Goal: Task Accomplishment & Management: Manage account settings

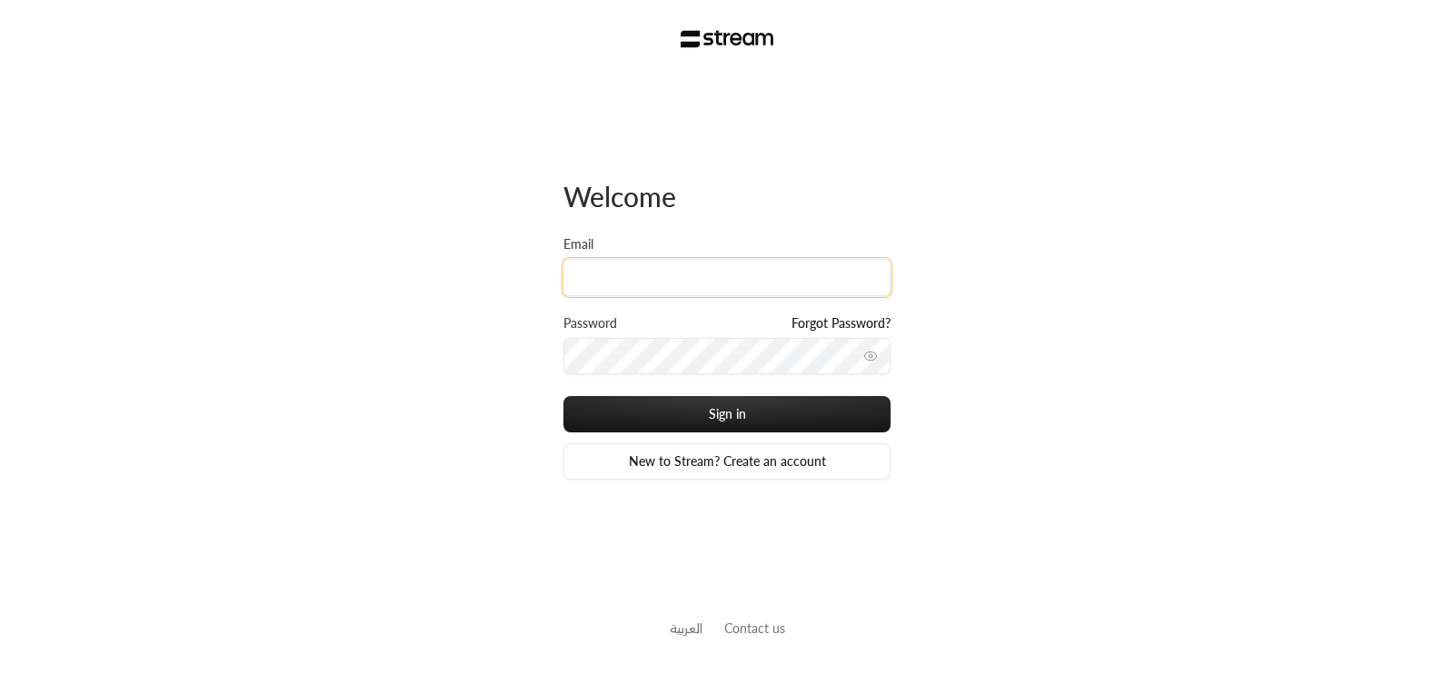
drag, startPoint x: 713, startPoint y: 275, endPoint x: 703, endPoint y: 283, distance: 12.9
click at [713, 276] on input "Email" at bounding box center [726, 277] width 327 height 37
click at [810, 375] on div "Password Forgot Password?" at bounding box center [726, 355] width 327 height 83
type input "[EMAIL_ADDRESS][DOMAIN_NAME]"
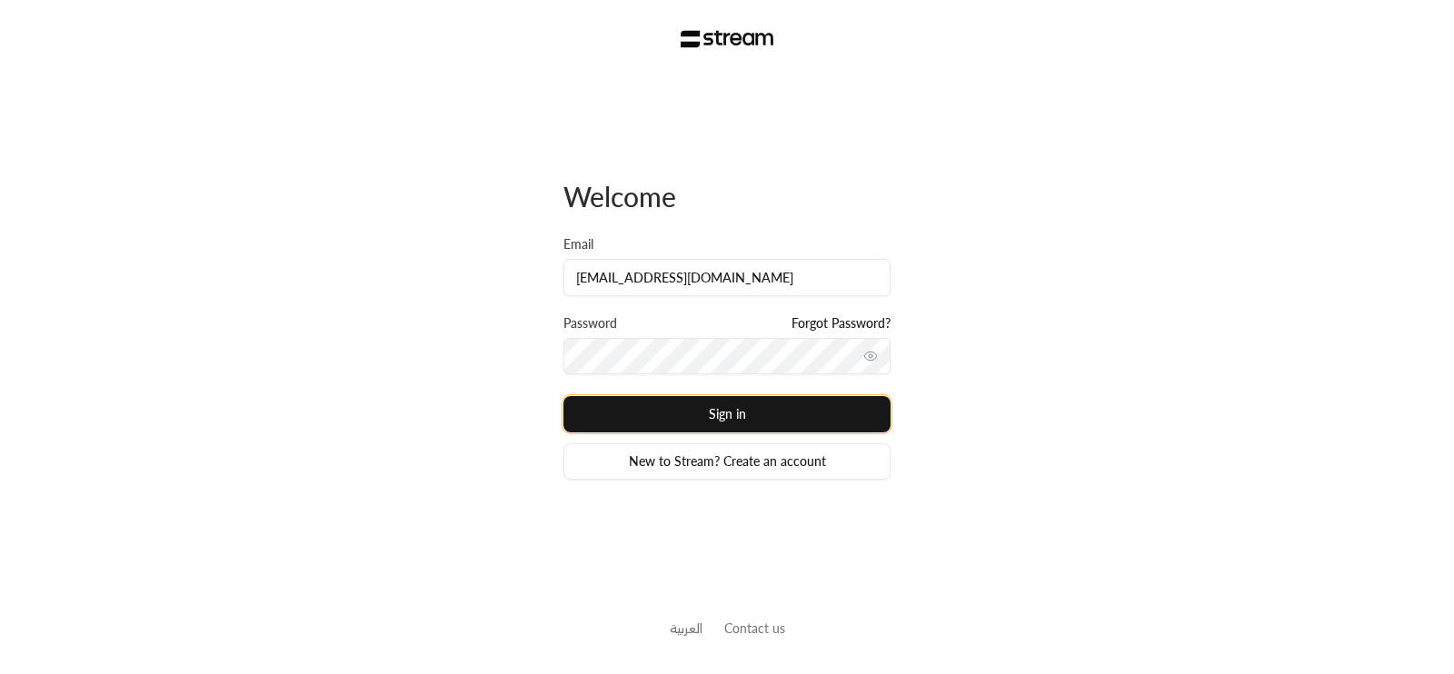
click at [771, 424] on button "Sign in" at bounding box center [726, 414] width 327 height 36
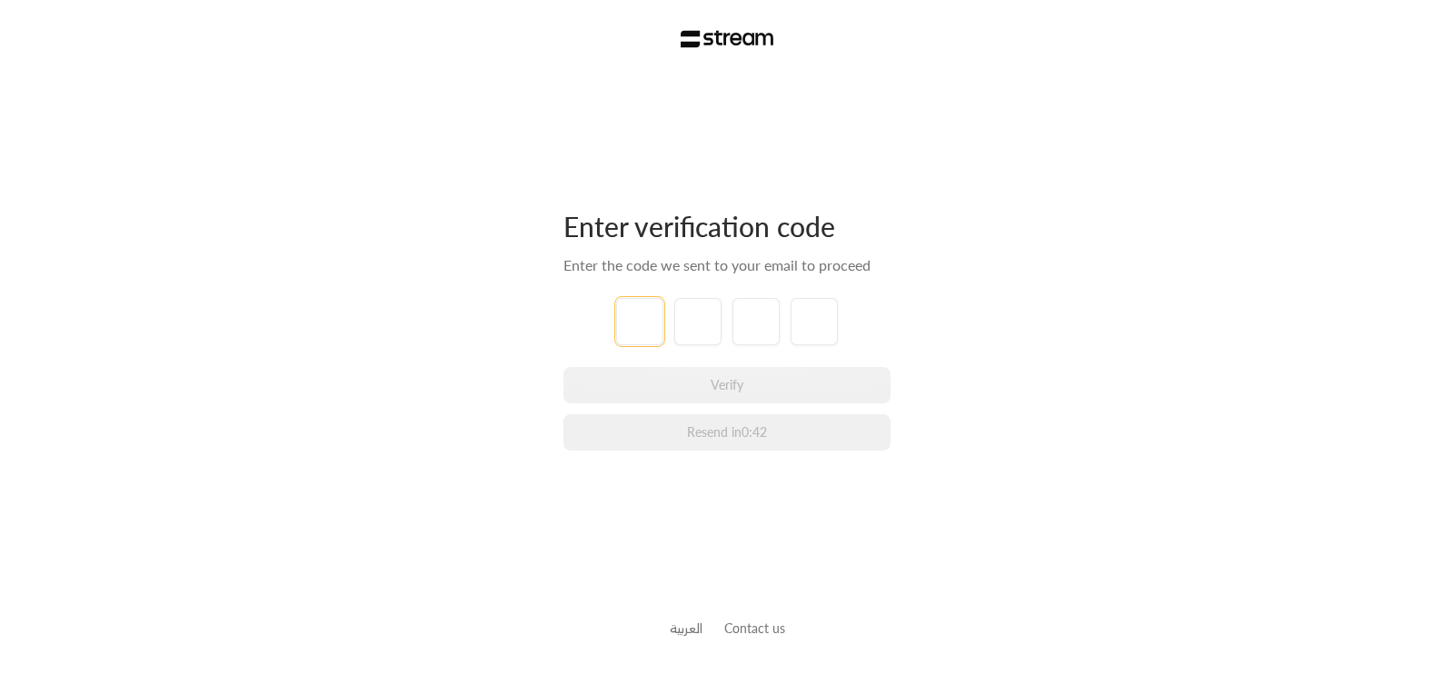
type input "1"
type input "5"
type input "8"
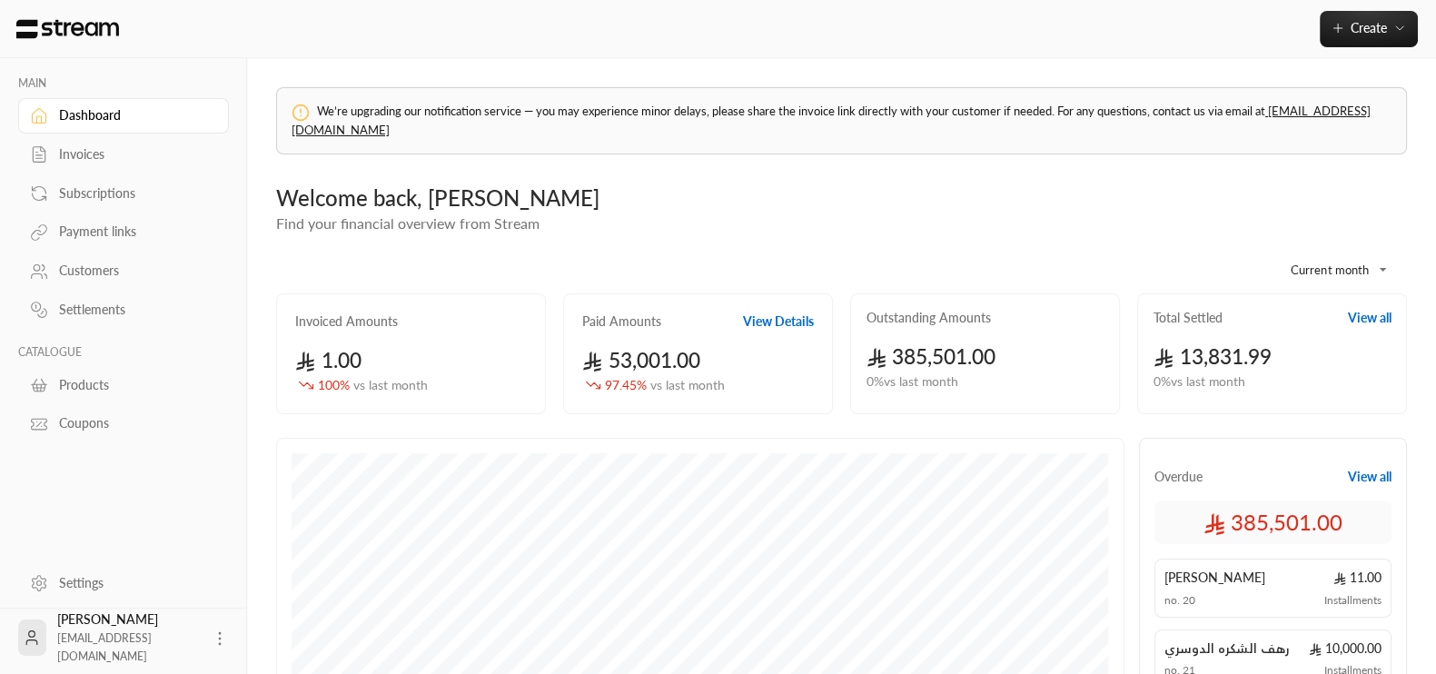
click at [1363, 268] on body "**********" at bounding box center [718, 337] width 1436 height 674
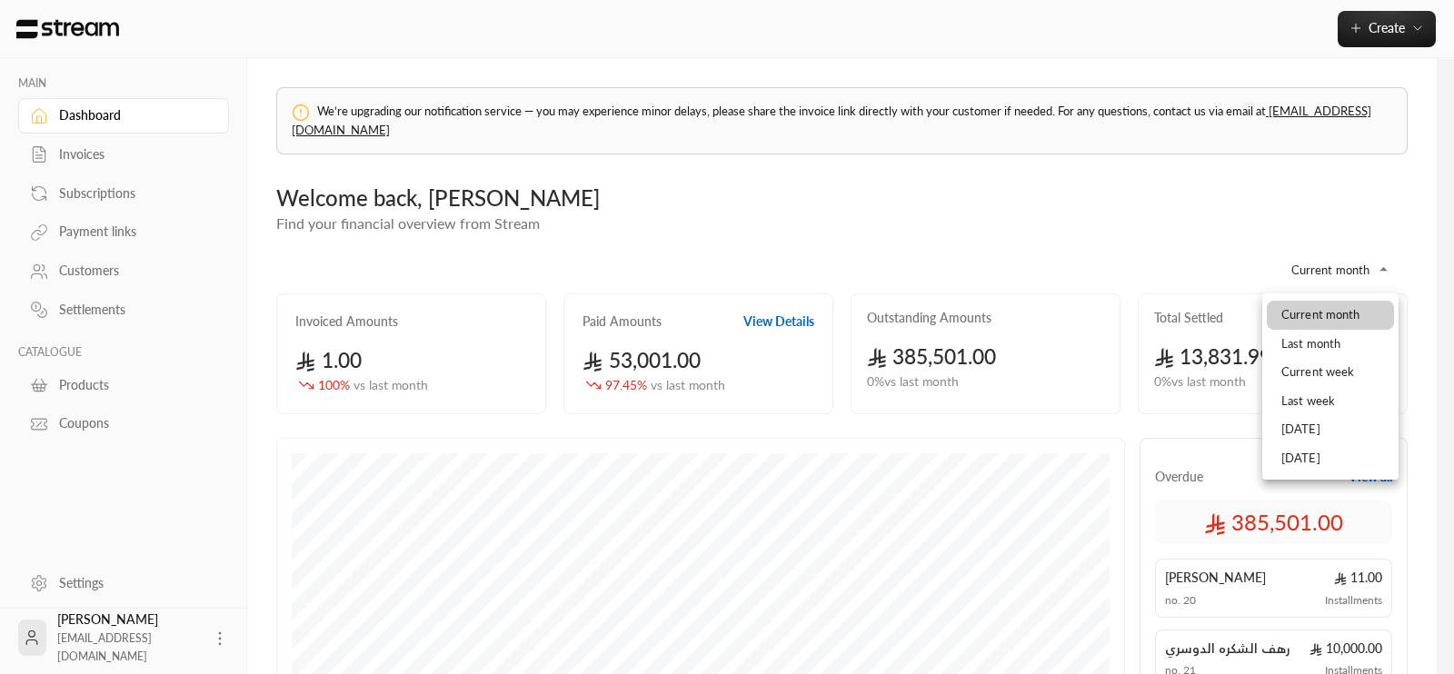
click at [1340, 369] on li "Current week" at bounding box center [1330, 372] width 127 height 29
type input "**********"
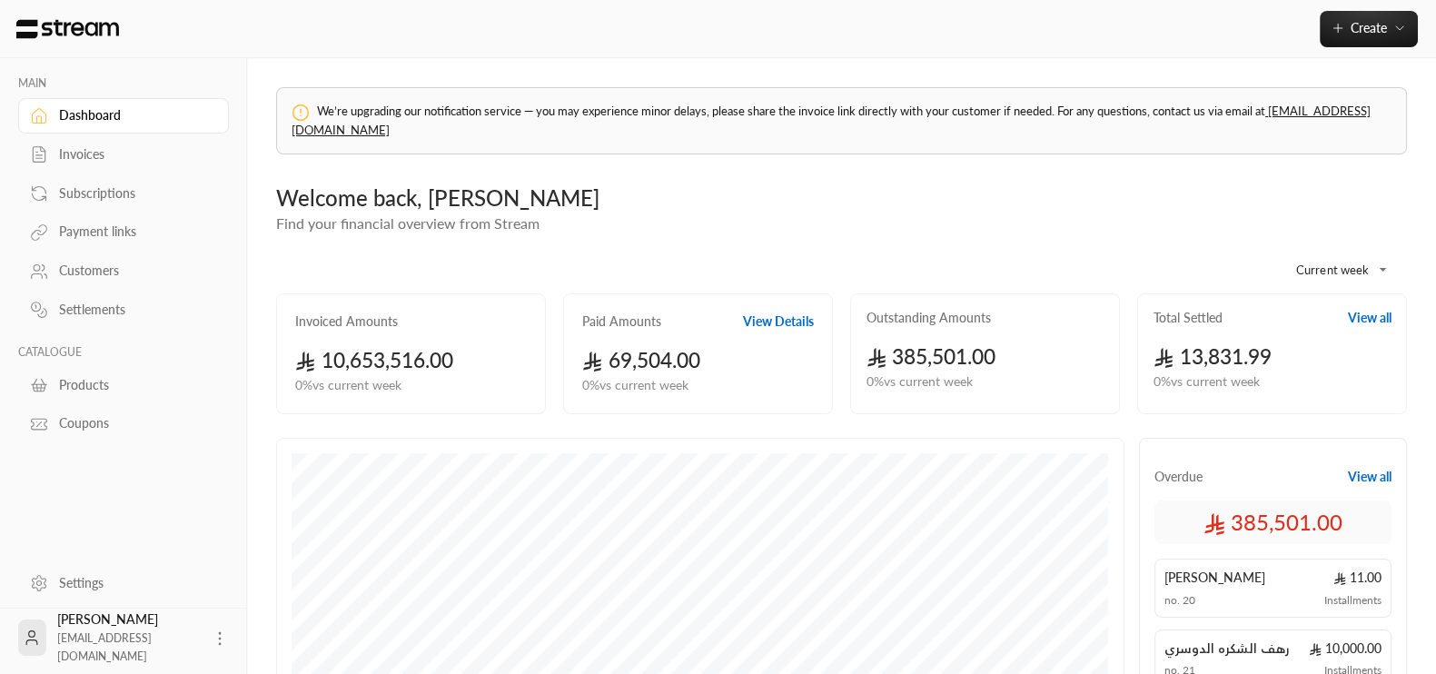
click at [117, 143] on link "Invoices" at bounding box center [123, 154] width 211 height 35
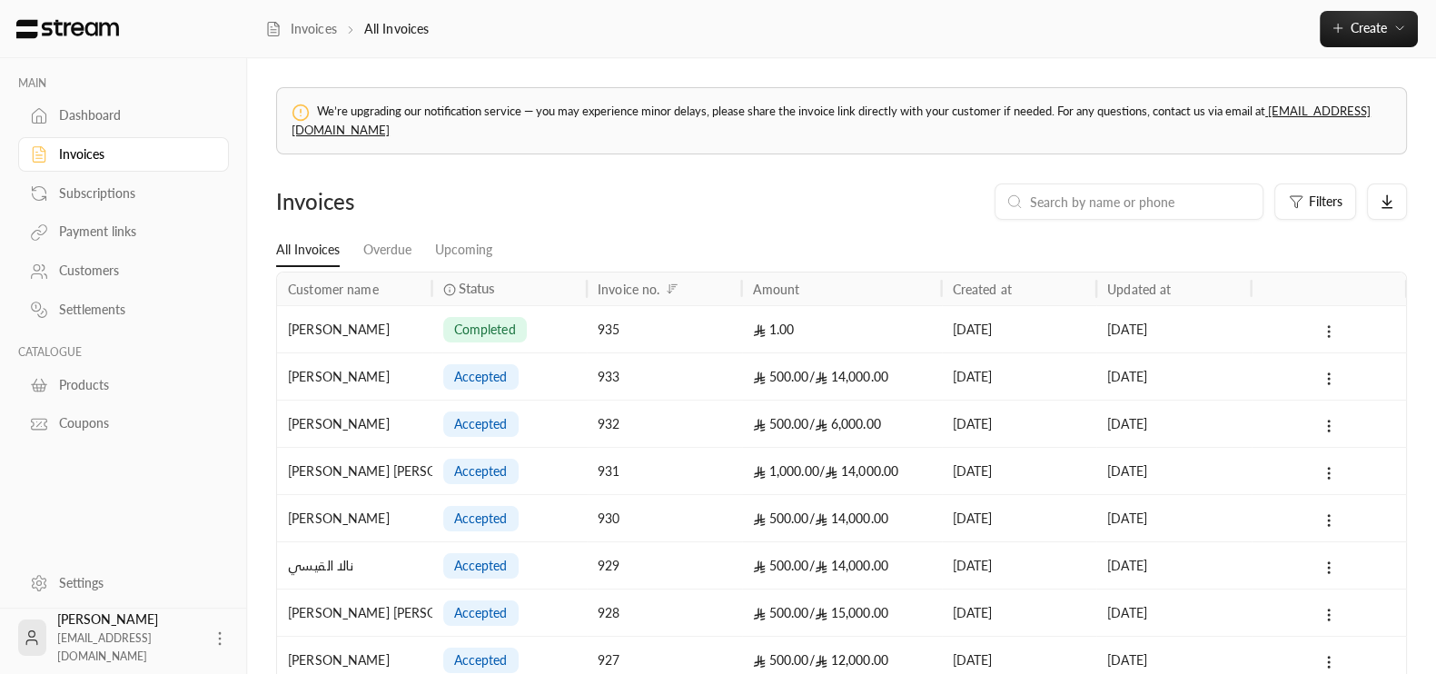
click at [1331, 324] on icon at bounding box center [1329, 331] width 16 height 16
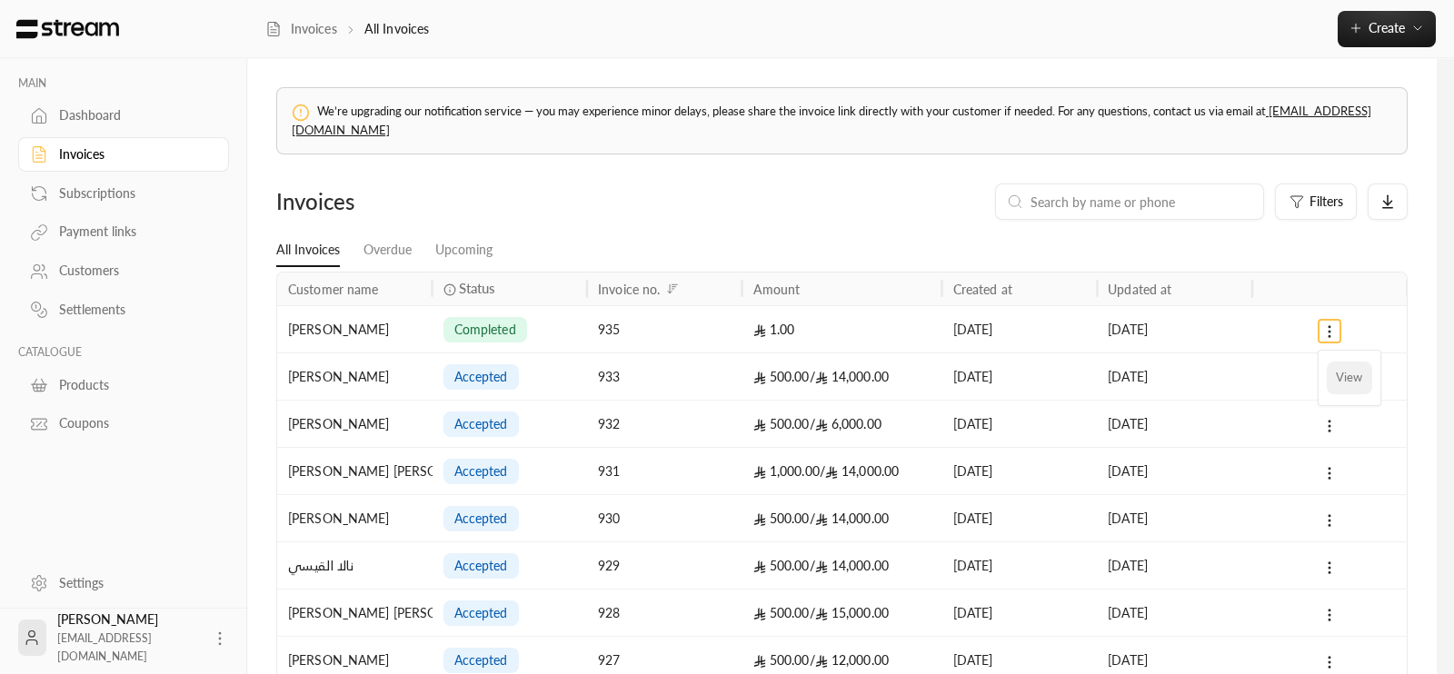
click at [1335, 368] on li "View" at bounding box center [1349, 378] width 45 height 33
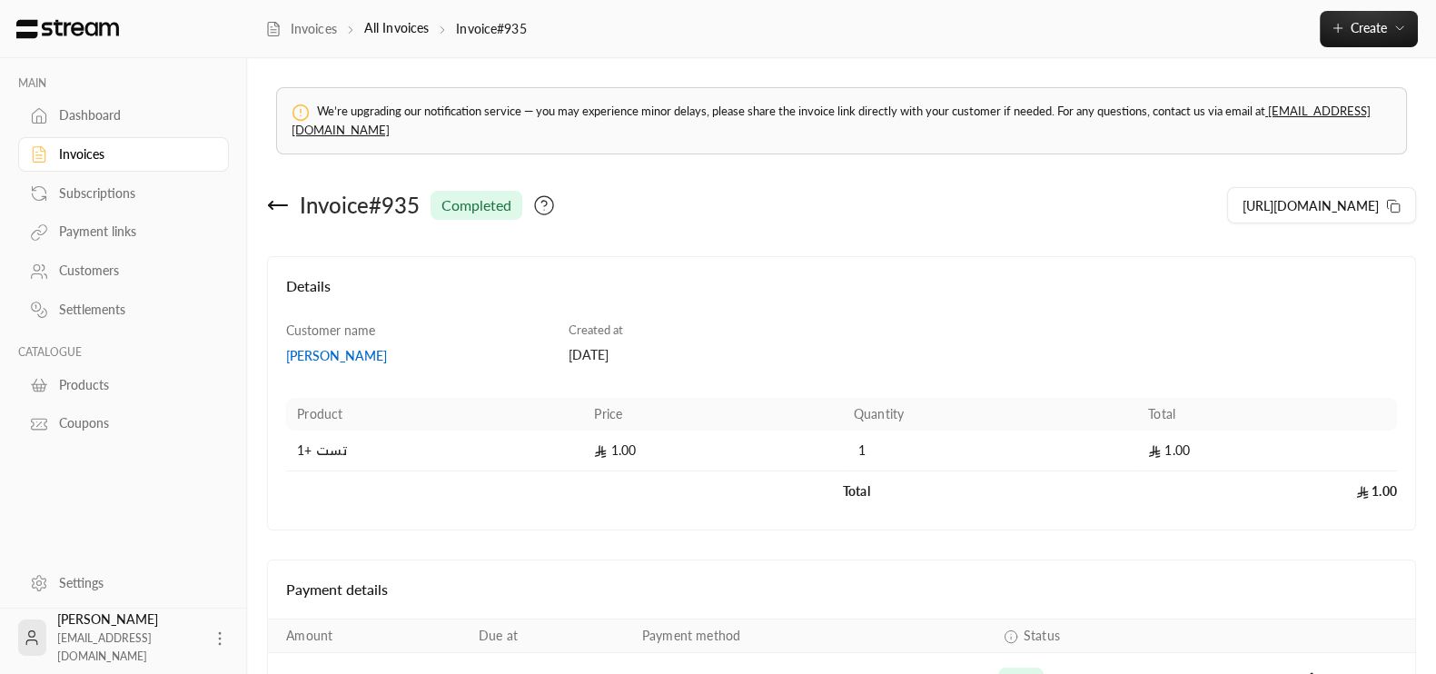
click at [273, 210] on icon at bounding box center [278, 205] width 22 height 22
